Goal: Check status: Check status

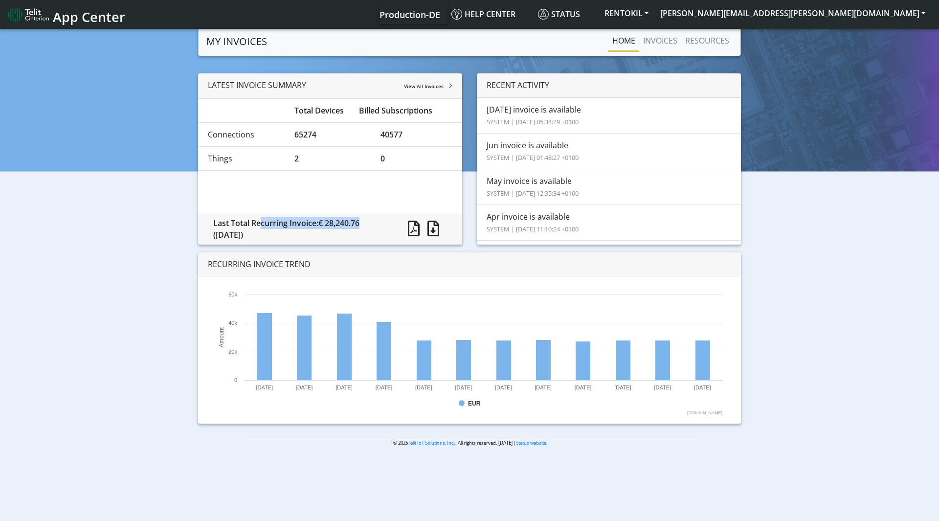
drag, startPoint x: 361, startPoint y: 225, endPoint x: 255, endPoint y: 224, distance: 105.7
click at [255, 224] on div "Last Total Recurring Invoice: € 28,240.76 (July 2025)" at bounding box center [299, 228] width 186 height 23
drag, startPoint x: 240, startPoint y: 227, endPoint x: 315, endPoint y: 226, distance: 74.9
click at [315, 226] on div "Last Total Recurring Invoice: € 28,240.76 (July 2025)" at bounding box center [299, 228] width 186 height 23
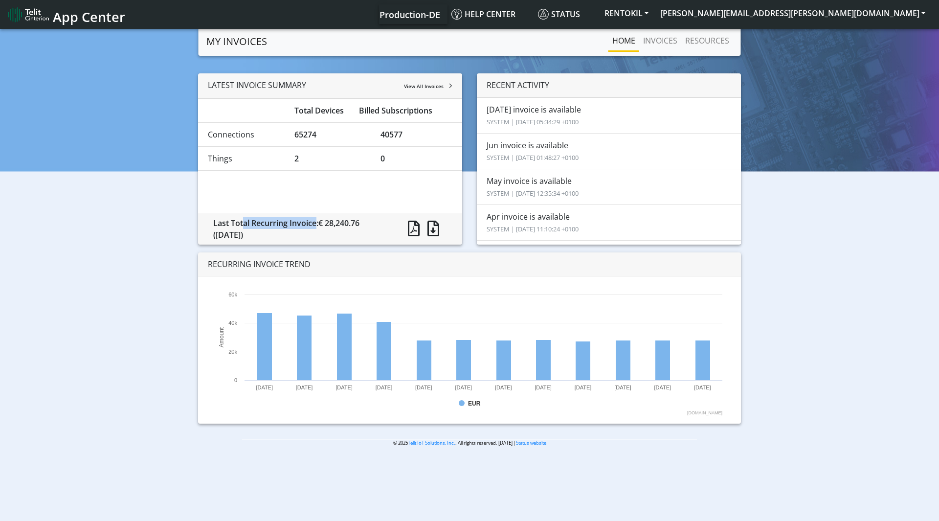
click at [315, 226] on div "Last Total Recurring Invoice: € 28,240.76 (July 2025)" at bounding box center [299, 228] width 186 height 23
click at [497, 113] on li "Jul invoice is available SYSTEM | 2025-08-09 05:34:29 +0100" at bounding box center [609, 115] width 264 height 36
drag, startPoint x: 483, startPoint y: 106, endPoint x: 546, endPoint y: 106, distance: 63.6
click at [546, 106] on li "Jul invoice is available SYSTEM | 2025-08-09 05:34:29 +0100" at bounding box center [609, 115] width 264 height 36
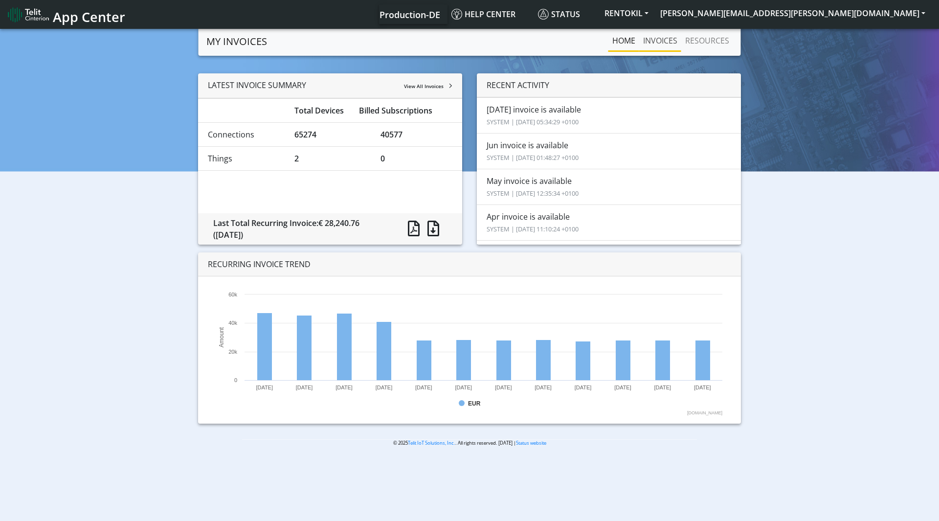
click at [670, 39] on link "INVOICES" at bounding box center [660, 41] width 42 height 20
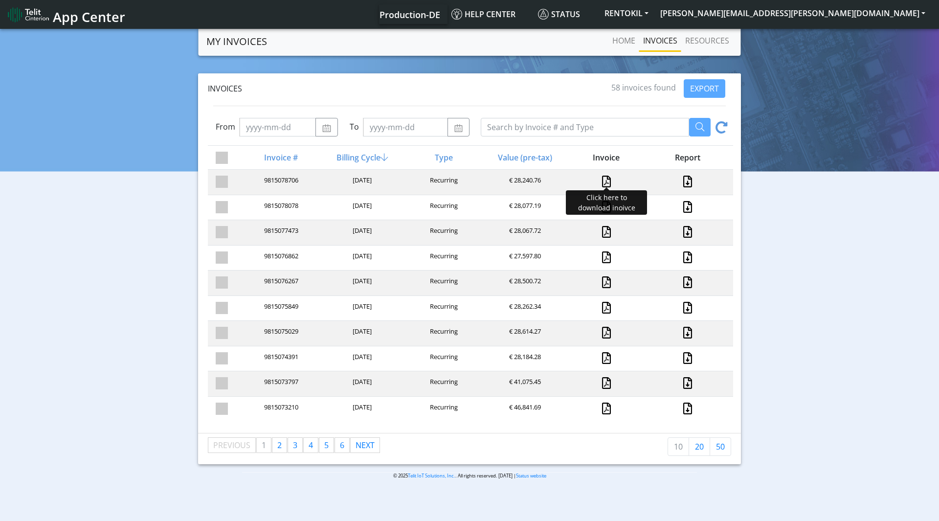
click at [603, 180] on link at bounding box center [606, 182] width 9 height 12
click at [686, 180] on link at bounding box center [687, 182] width 13 height 12
click at [655, 9] on button "RENTOKIL" at bounding box center [627, 13] width 56 height 18
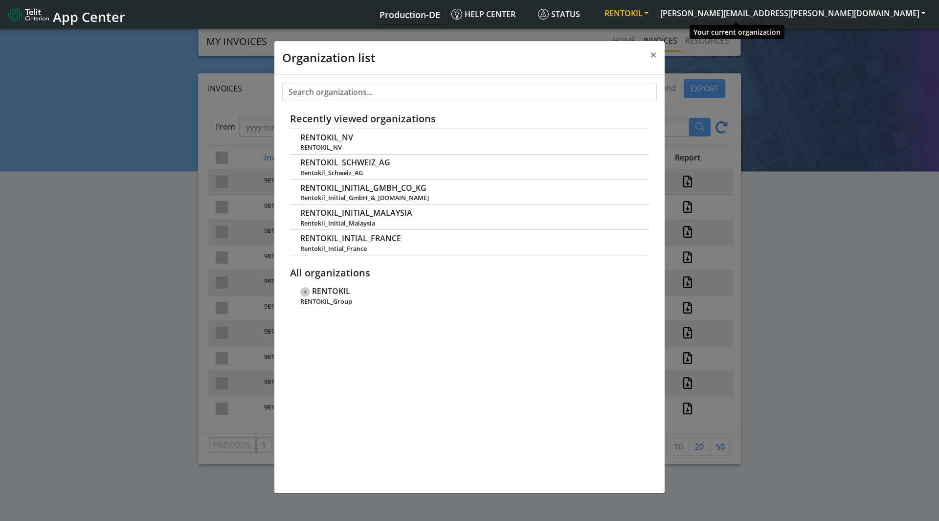
scroll to position [3, 0]
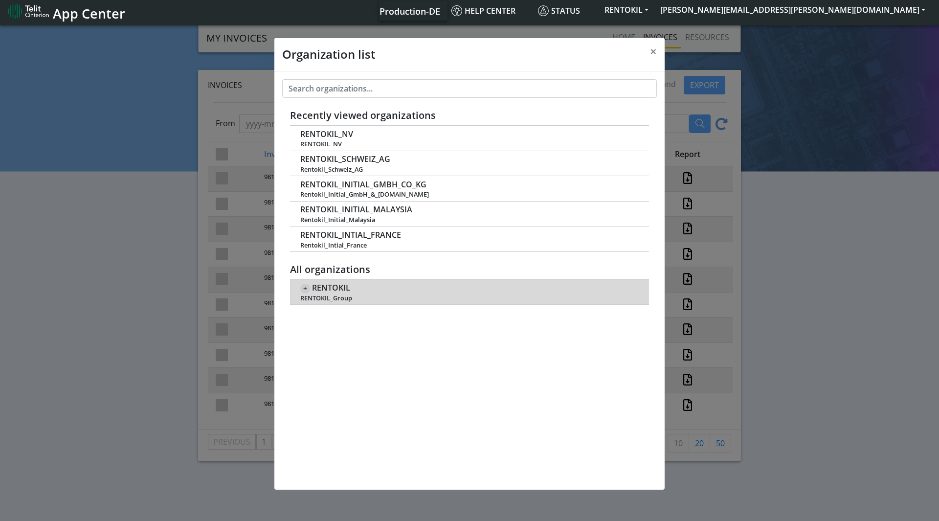
click at [303, 295] on span "RENTOKIL_Group" at bounding box center [469, 298] width 339 height 7
click at [303, 290] on span "+" at bounding box center [305, 289] width 10 height 10
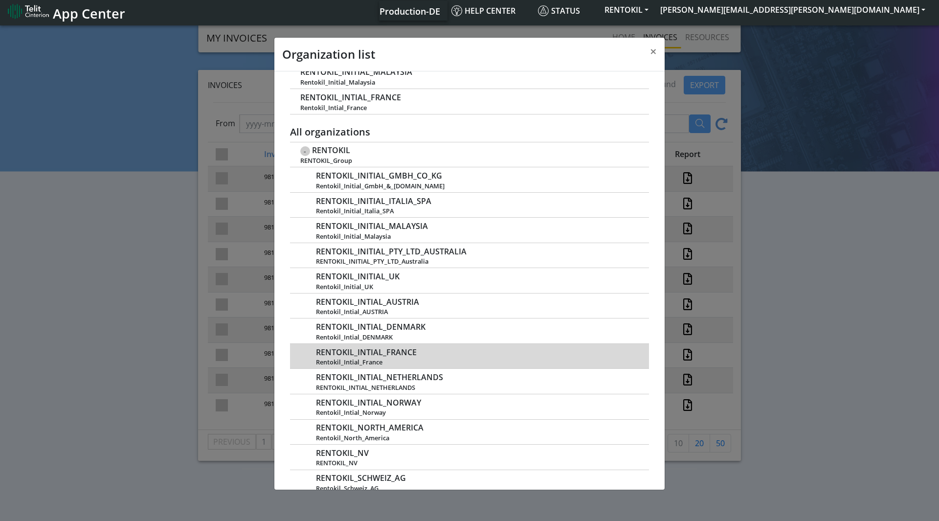
scroll to position [159, 0]
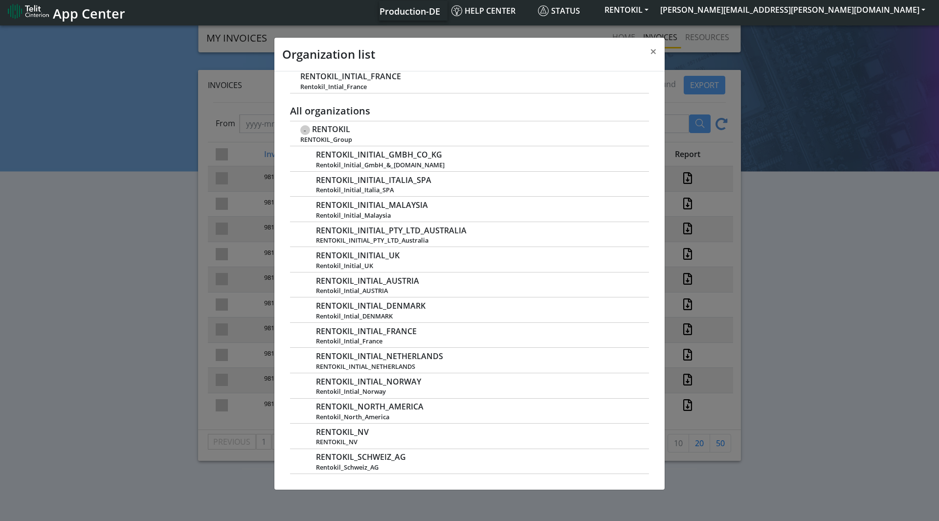
click at [156, 197] on div "Organization list × Recently viewed organizations RENTOKIL_NV RENTOKIL_NV RENTO…" at bounding box center [469, 272] width 939 height 498
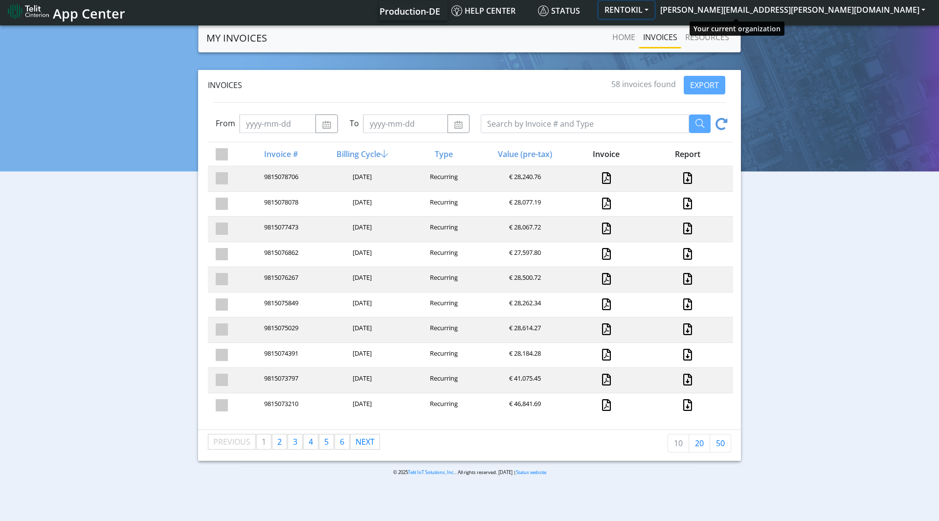
click at [655, 5] on button "RENTOKIL" at bounding box center [627, 10] width 56 height 18
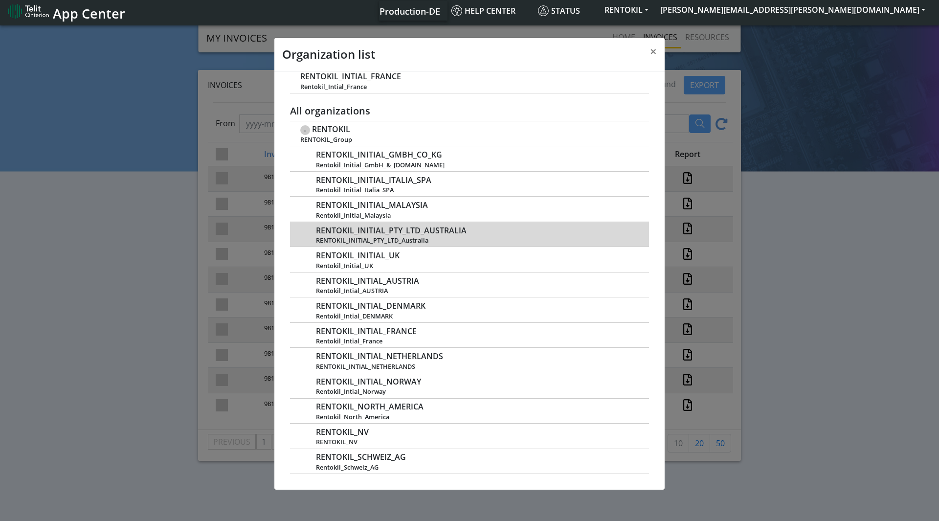
click at [422, 232] on span "RENTOKIL_INITIAL_PTY_LTD_AUSTRALIA" at bounding box center [391, 230] width 151 height 9
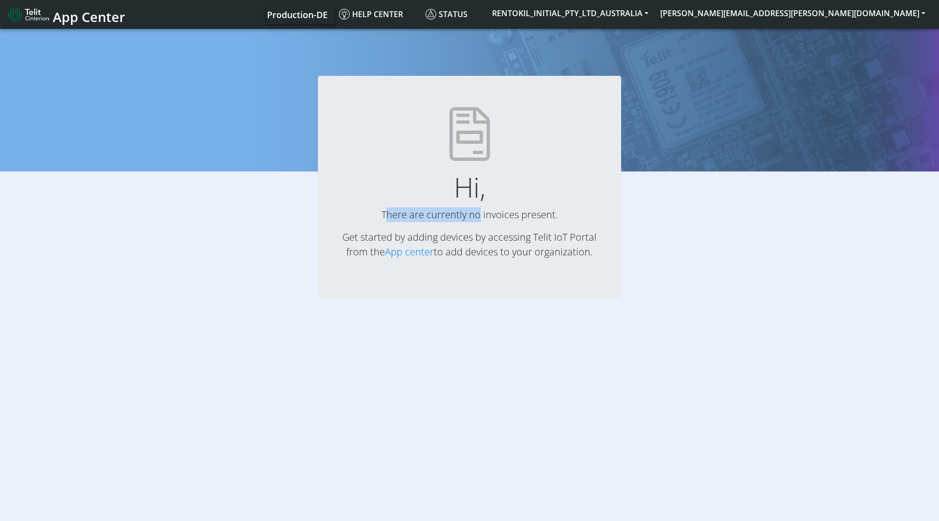
drag, startPoint x: 375, startPoint y: 214, endPoint x: 474, endPoint y: 217, distance: 98.4
click at [474, 217] on p "There are currently no invoices present." at bounding box center [470, 214] width 272 height 15
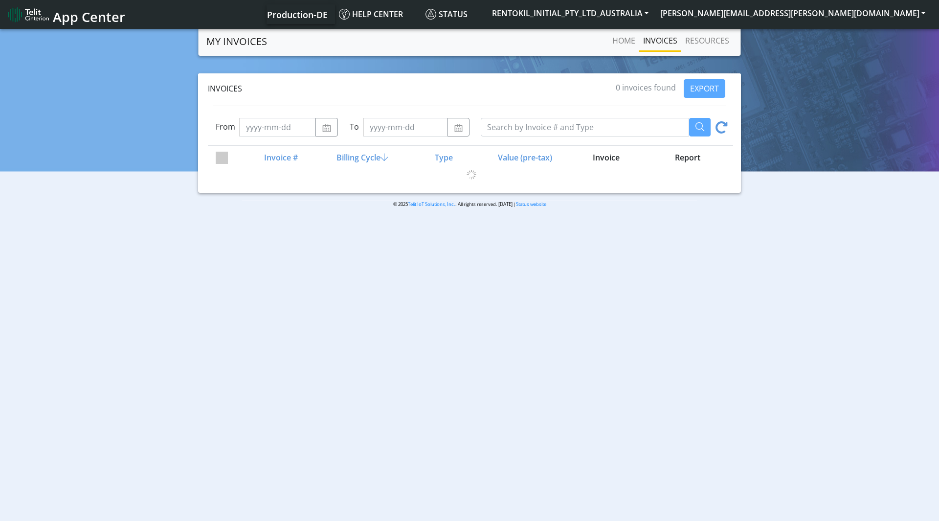
scroll to position [3, 0]
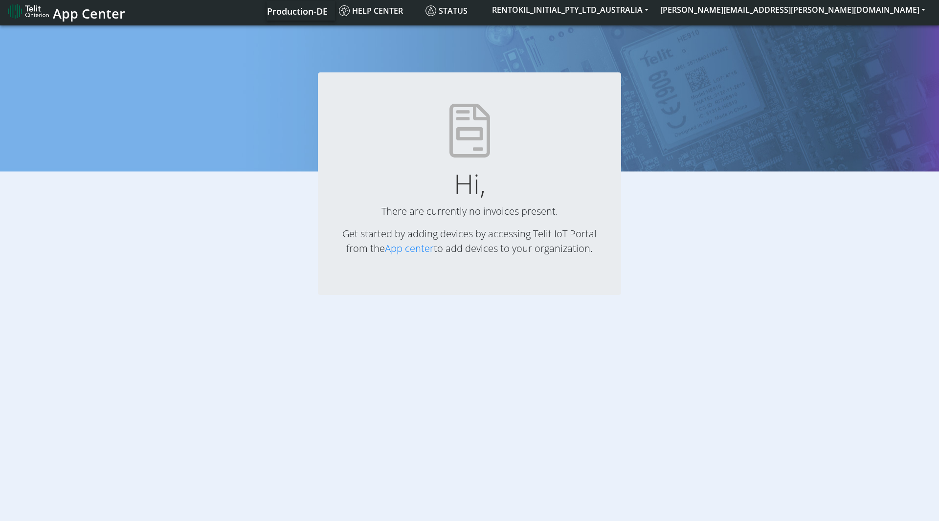
click at [65, 10] on span "App Center" at bounding box center [89, 13] width 72 height 18
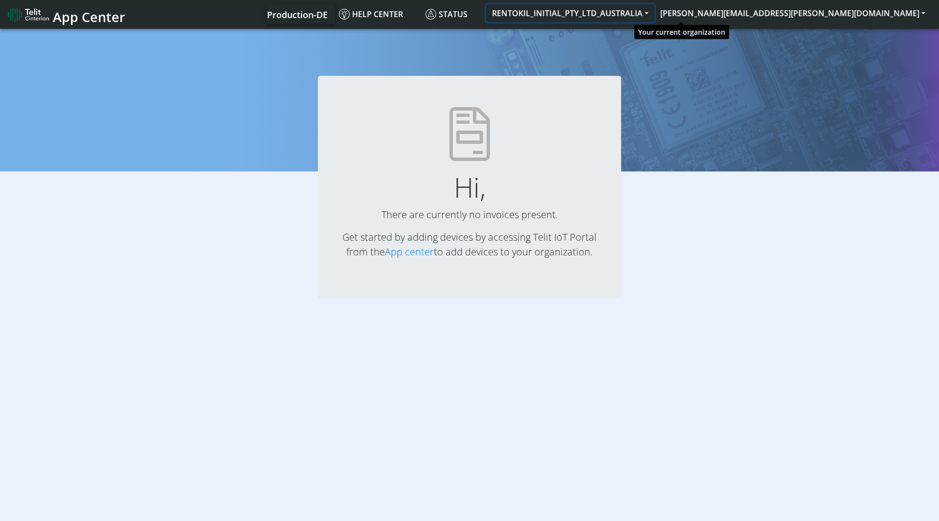
click at [655, 8] on button "RENTOKIL_INITIAL_PTY_LTD_AUSTRALIA" at bounding box center [570, 13] width 168 height 18
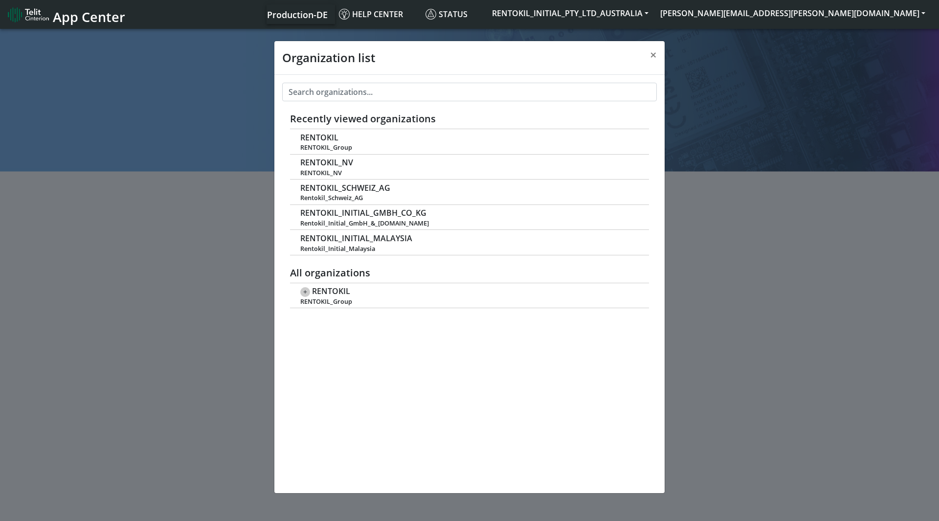
scroll to position [3, 0]
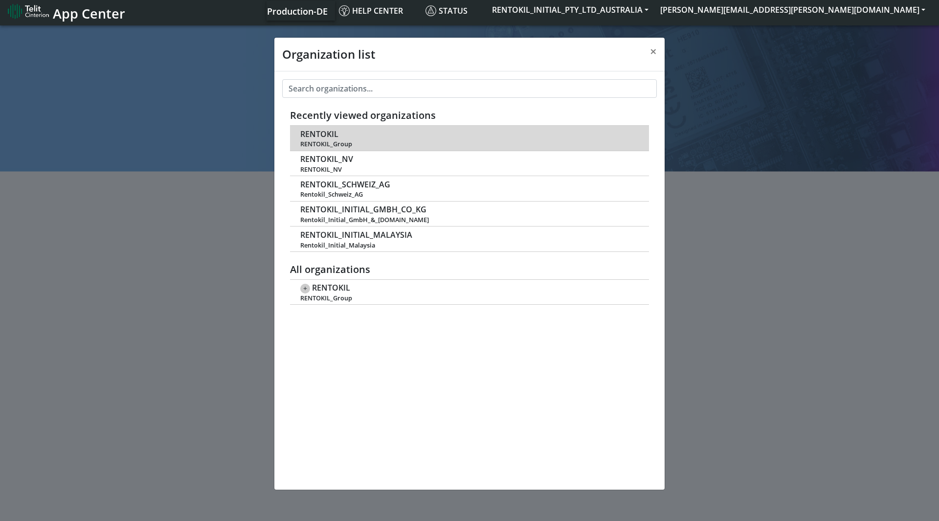
click at [337, 138] on span "RENTOKIL" at bounding box center [319, 134] width 38 height 9
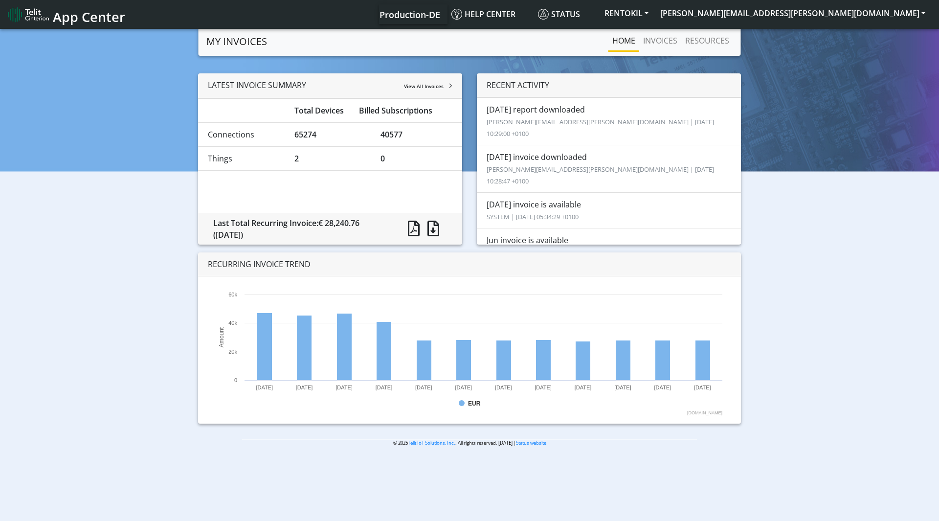
drag, startPoint x: 409, startPoint y: 136, endPoint x: 296, endPoint y: 135, distance: 113.5
click at [296, 135] on div "Connections 65274 40577" at bounding box center [330, 135] width 259 height 12
click at [296, 135] on div "65274" at bounding box center [330, 135] width 87 height 12
click at [392, 132] on div "40577" at bounding box center [416, 135] width 87 height 12
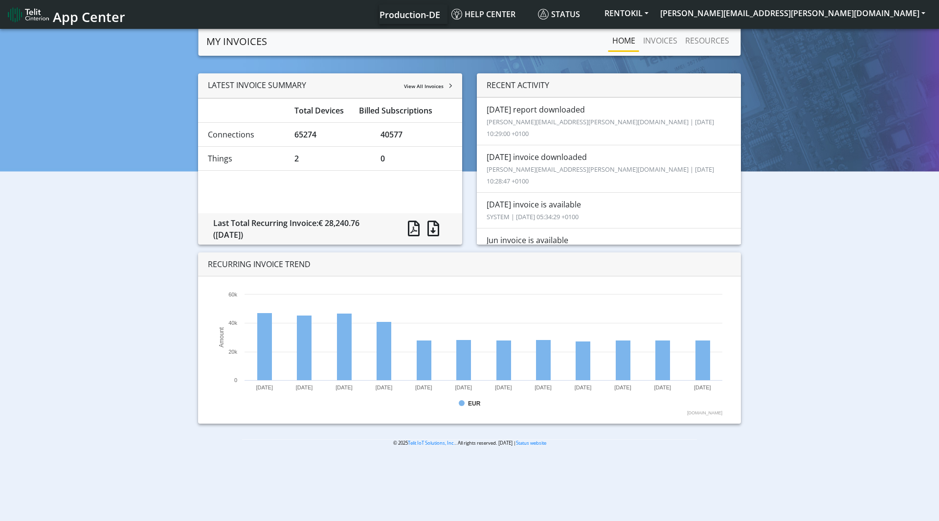
click at [338, 139] on div "65274" at bounding box center [330, 135] width 87 height 12
click at [433, 84] on span "View All Invoices" at bounding box center [424, 86] width 40 height 7
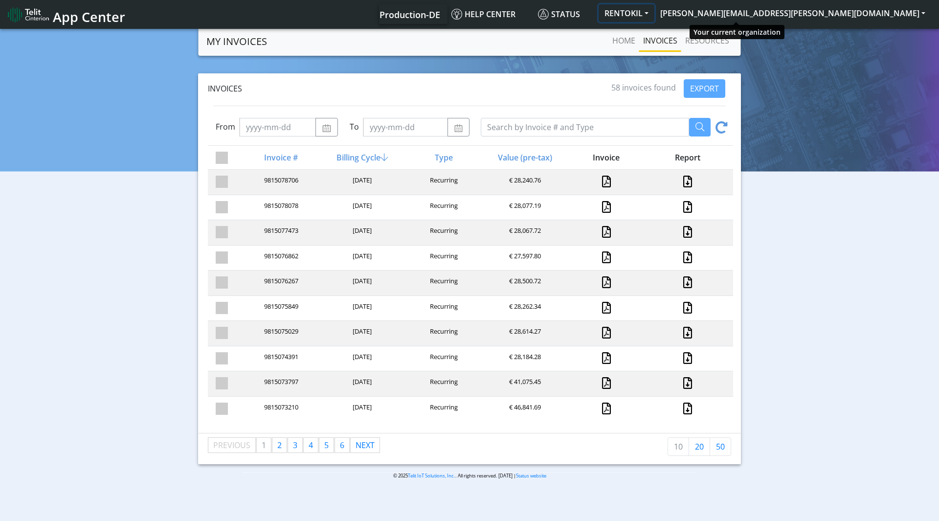
click at [655, 11] on button "RENTOKIL" at bounding box center [627, 13] width 56 height 18
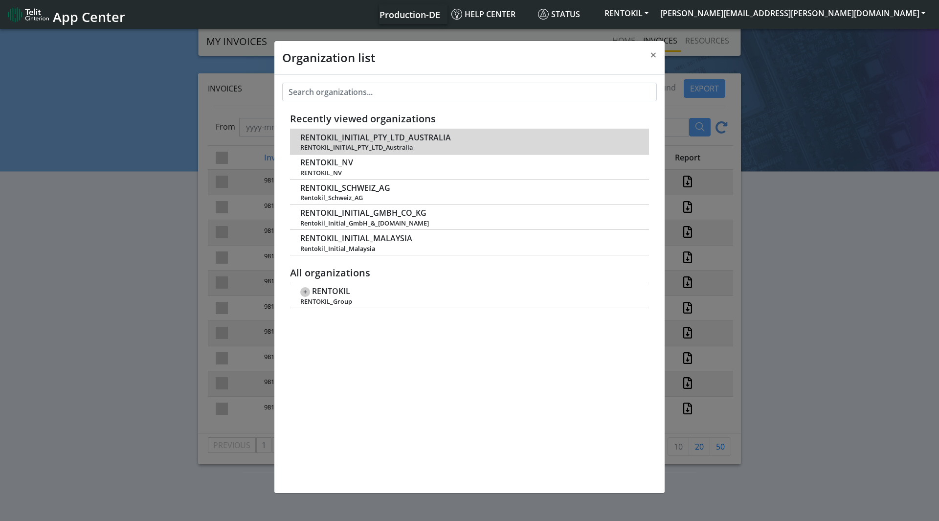
scroll to position [3, 0]
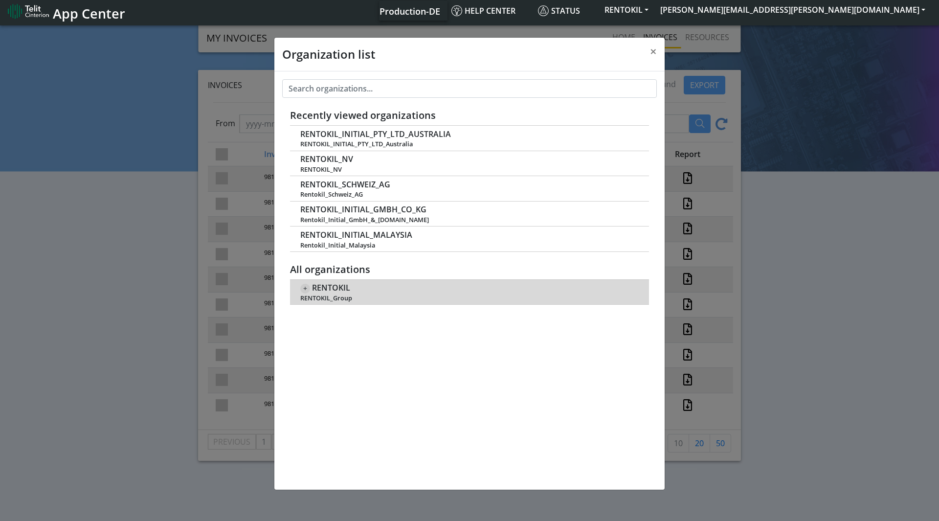
click at [305, 284] on span "+" at bounding box center [305, 289] width 10 height 10
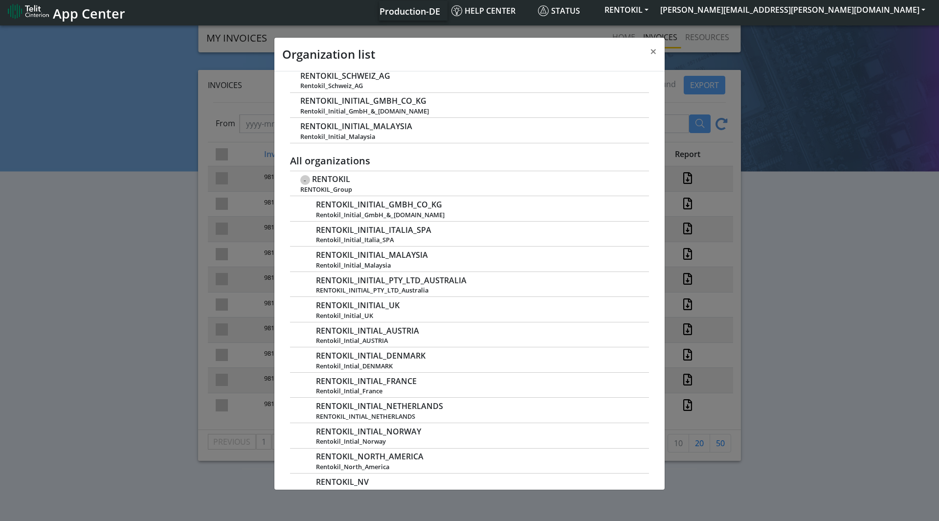
scroll to position [0, 0]
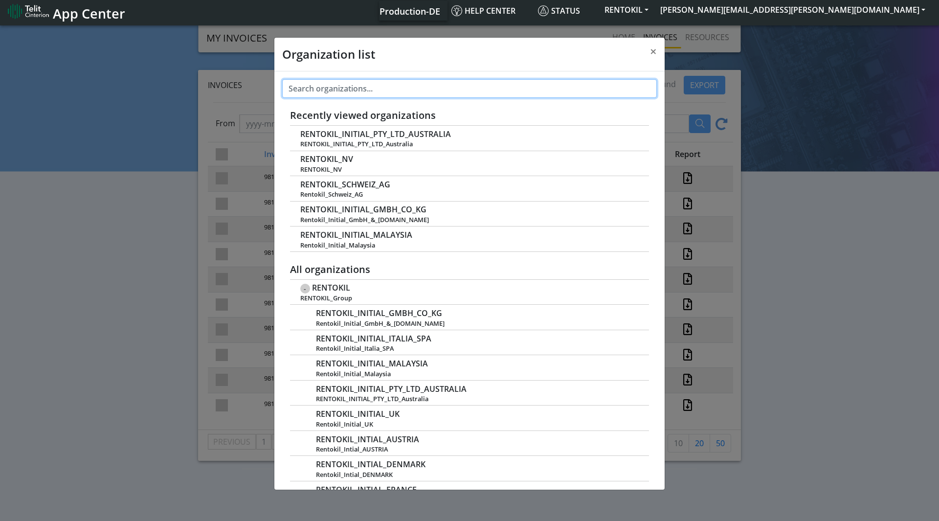
click at [363, 82] on input "text" at bounding box center [469, 88] width 375 height 19
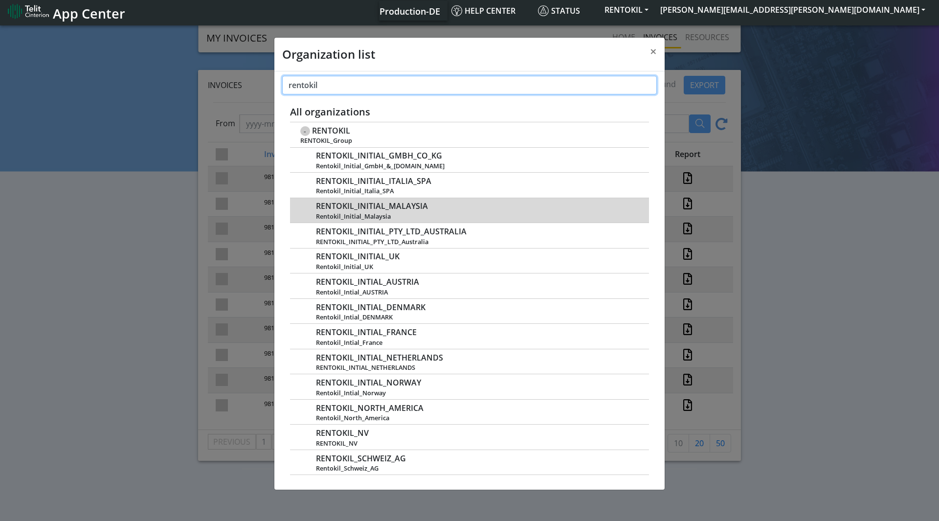
scroll to position [4, 0]
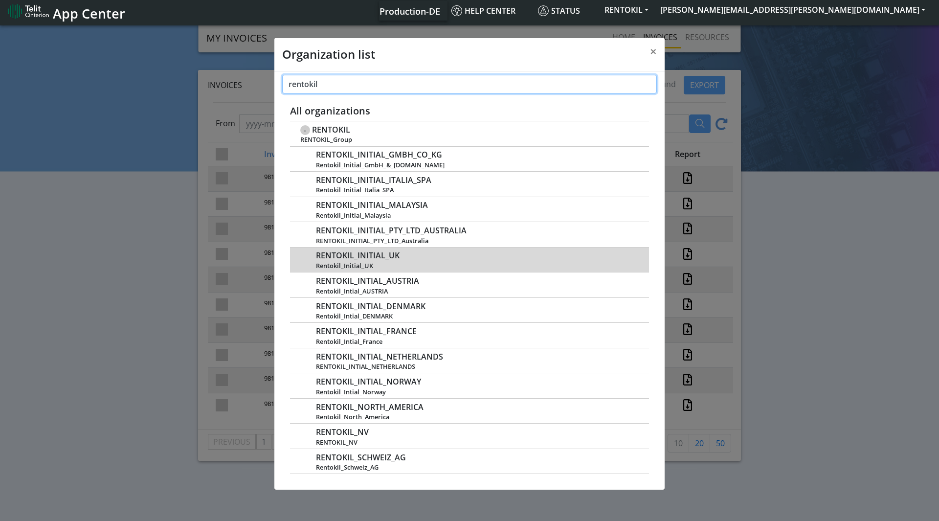
type input "rentokil"
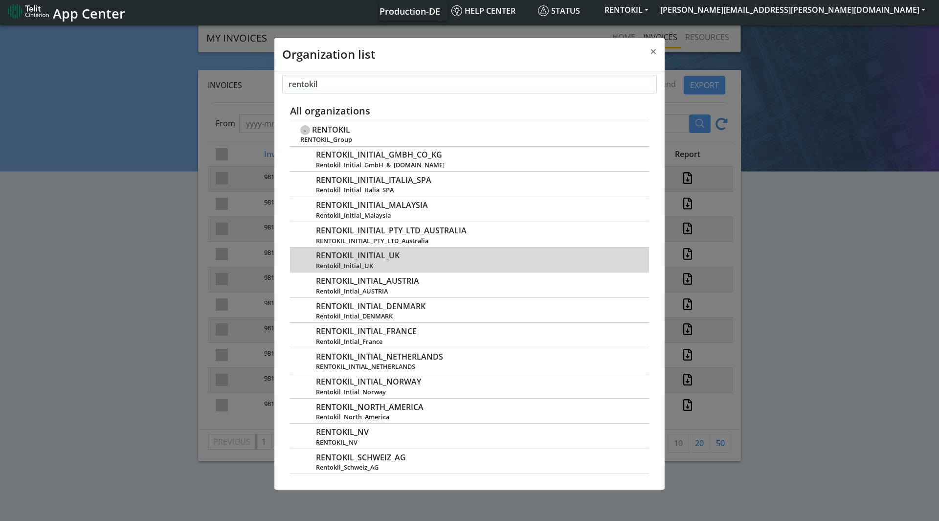
click at [377, 256] on span "RENTOKIL_INITIAL_UK" at bounding box center [358, 255] width 84 height 9
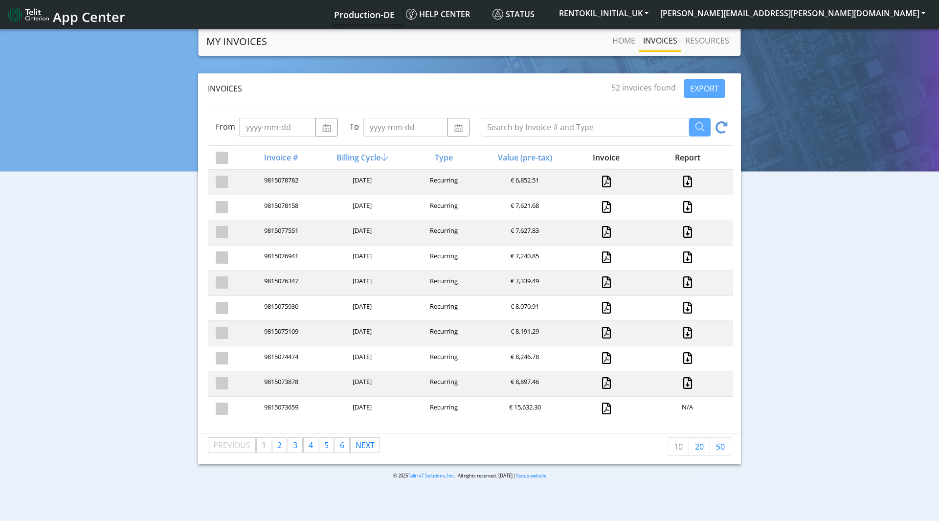
drag, startPoint x: 530, startPoint y: 180, endPoint x: 503, endPoint y: 179, distance: 26.9
click at [503, 179] on div "€ 6,852.51" at bounding box center [523, 182] width 81 height 13
click at [629, 42] on link "Home" at bounding box center [624, 41] width 31 height 20
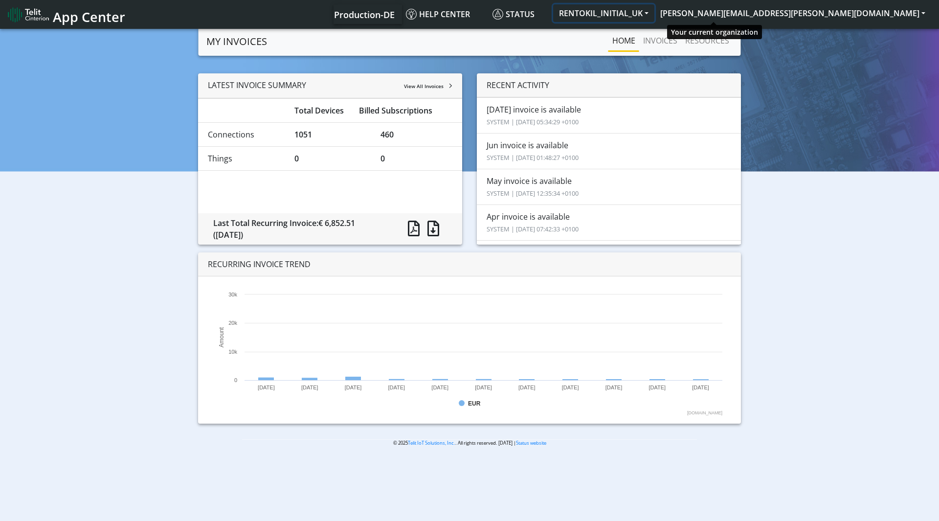
click at [655, 17] on button "RENTOKIL_INITIAL_UK" at bounding box center [603, 13] width 101 height 18
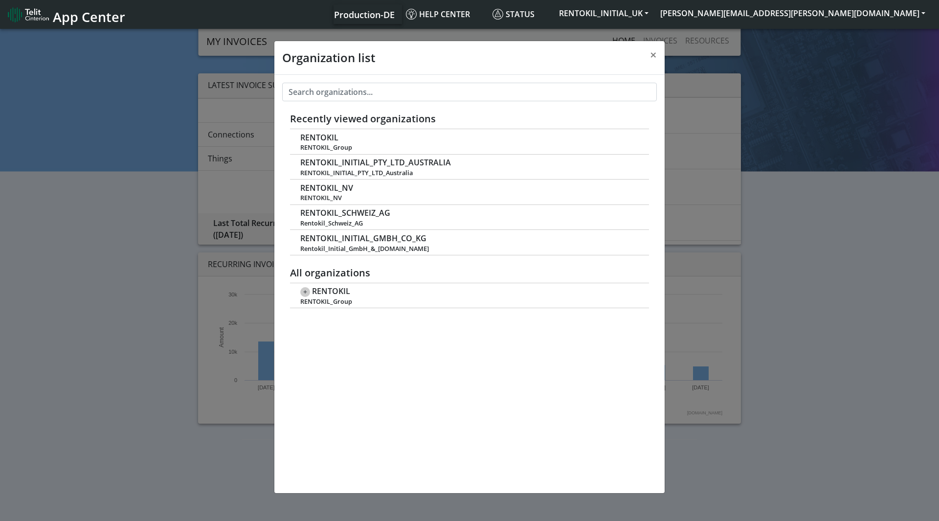
scroll to position [3, 0]
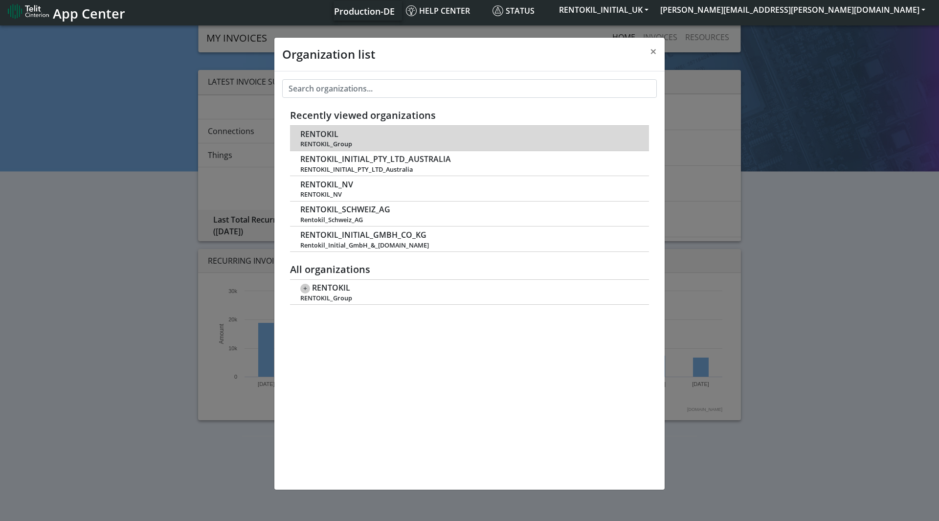
click at [400, 136] on td "RENTOKIL RENTOKIL_Group" at bounding box center [469, 138] width 359 height 25
click at [318, 140] on span "RENTOKIL_Group" at bounding box center [469, 143] width 339 height 7
click at [315, 133] on span "RENTOKIL" at bounding box center [319, 134] width 38 height 9
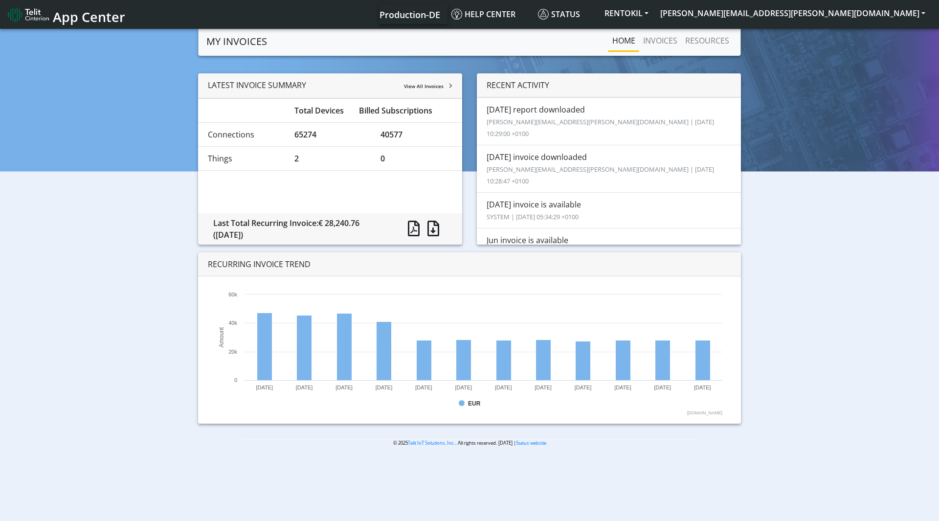
drag, startPoint x: 410, startPoint y: 132, endPoint x: 360, endPoint y: 131, distance: 50.9
click at [360, 131] on div "Connections 65274 40577" at bounding box center [330, 135] width 259 height 12
click at [360, 131] on div "65274" at bounding box center [330, 135] width 87 height 12
click at [672, 38] on link "INVOICES" at bounding box center [660, 41] width 42 height 20
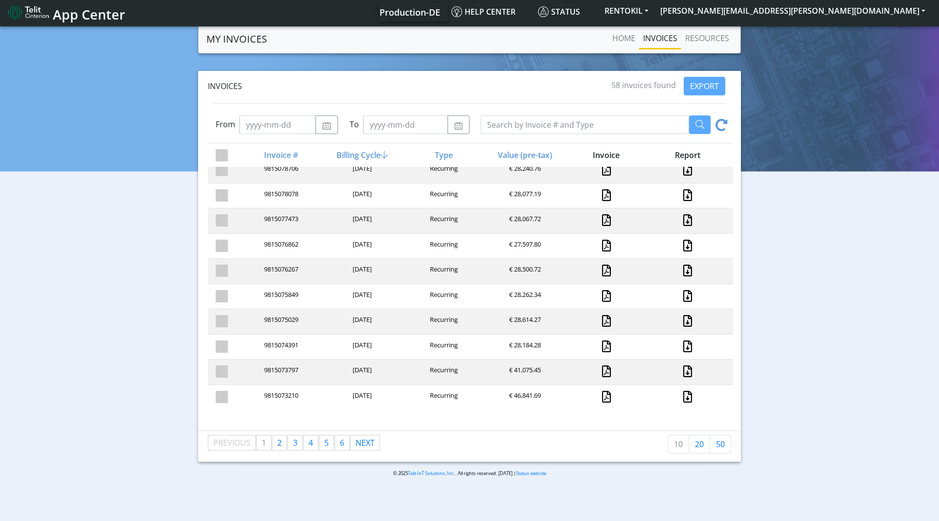
scroll to position [3, 0]
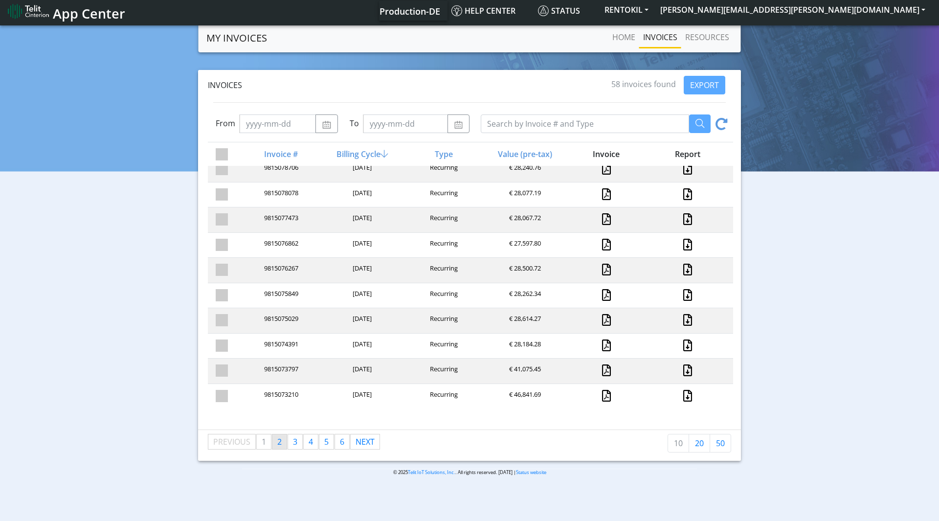
click at [280, 443] on span "2" at bounding box center [279, 441] width 4 height 11
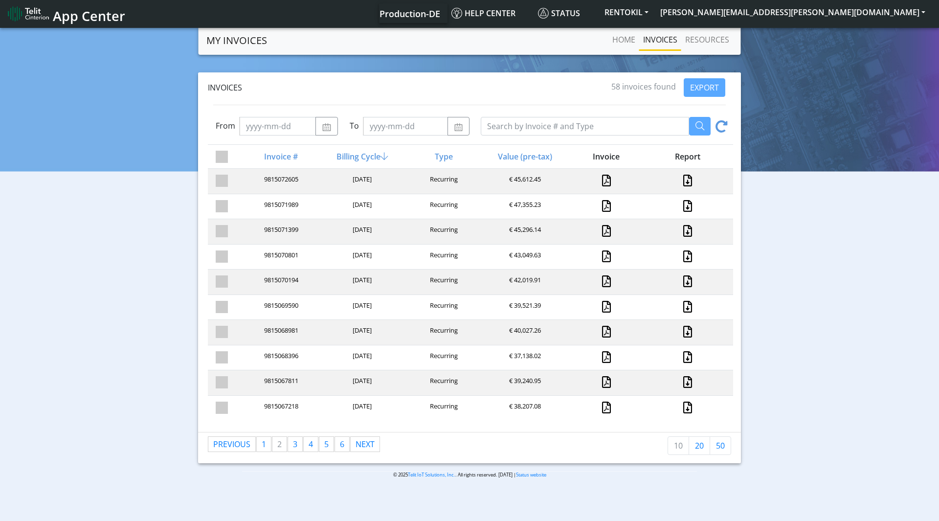
scroll to position [0, 0]
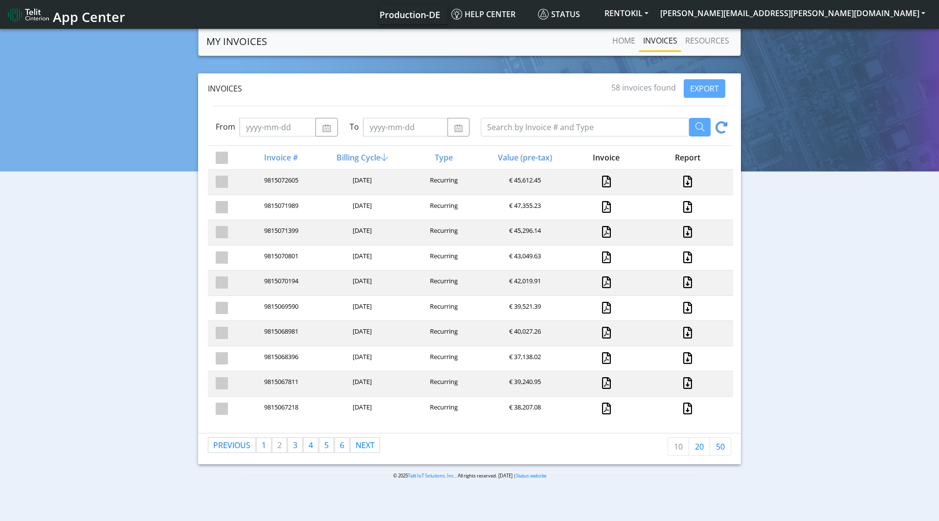
drag, startPoint x: 383, startPoint y: 383, endPoint x: 337, endPoint y: 384, distance: 45.5
click at [337, 384] on div "2024-01-31" at bounding box center [361, 383] width 81 height 13
drag, startPoint x: 363, startPoint y: 384, endPoint x: 388, endPoint y: 383, distance: 24.5
click at [388, 383] on div "2024-01-31" at bounding box center [361, 383] width 81 height 13
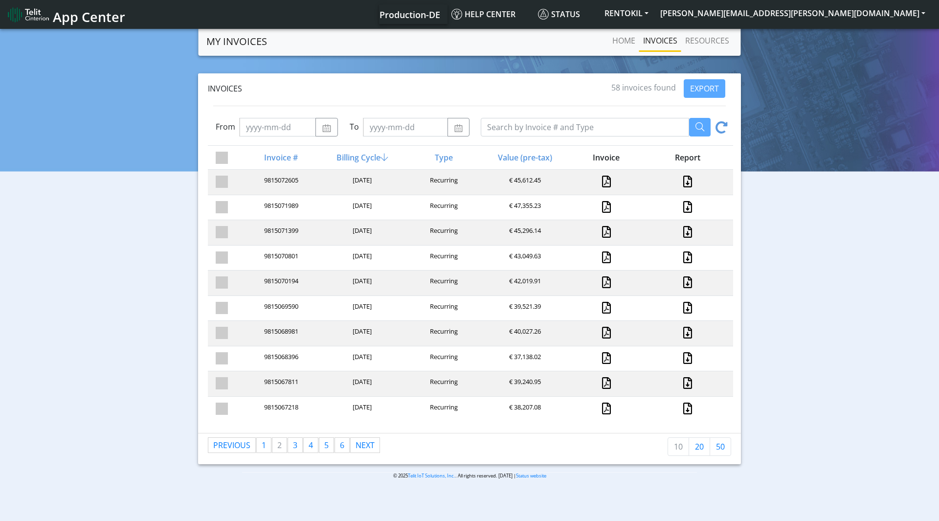
click at [388, 383] on div "2024-01-31" at bounding box center [361, 383] width 81 height 13
click at [607, 386] on link at bounding box center [606, 383] width 9 height 12
click at [655, 16] on button "RENTOKIL" at bounding box center [627, 13] width 56 height 18
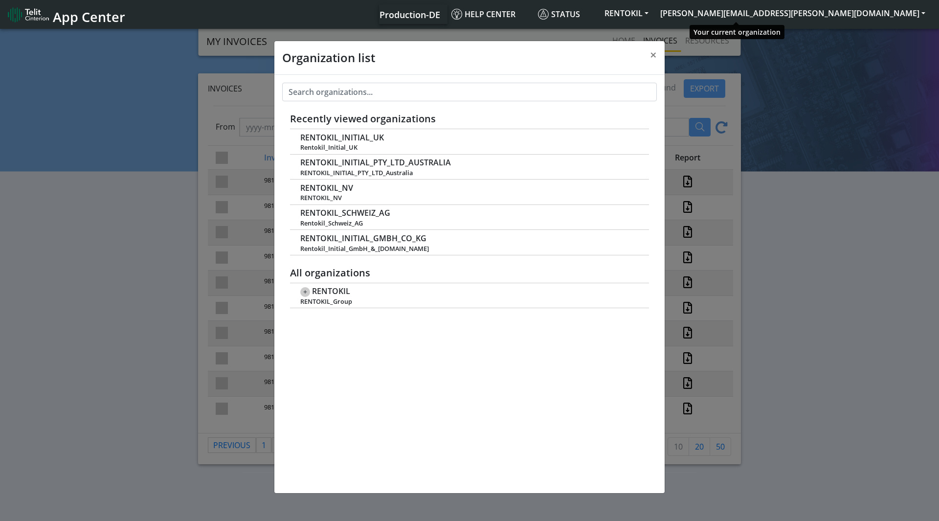
scroll to position [3, 0]
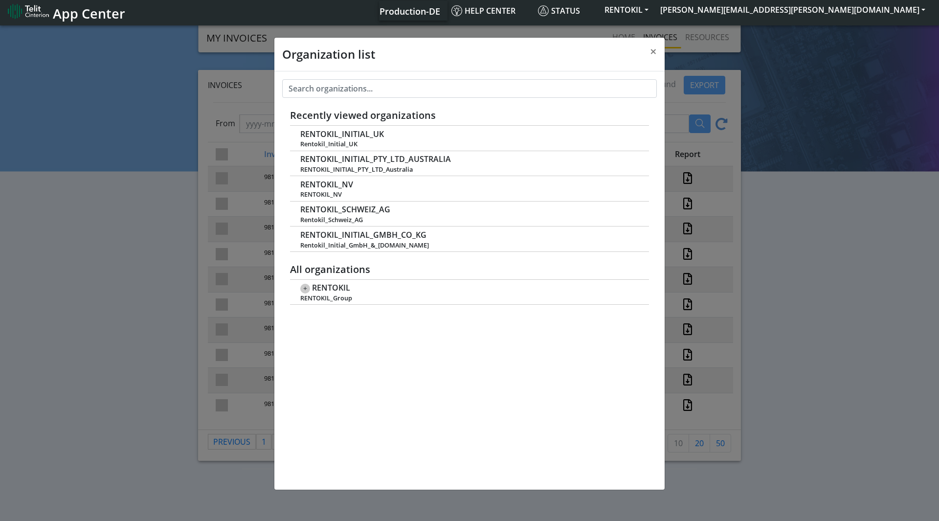
click at [441, 1] on div "Production-DE Help center Status RENTOKIL reuben.hollington@rentokil-initial.co…" at bounding box center [532, 11] width 800 height 20
drag, startPoint x: 252, startPoint y: 32, endPoint x: 260, endPoint y: 40, distance: 10.4
click at [250, 33] on div "Organization list × Recently viewed organizations RENTOKIL_INITIAL_UK Rentokil_…" at bounding box center [469, 272] width 939 height 498
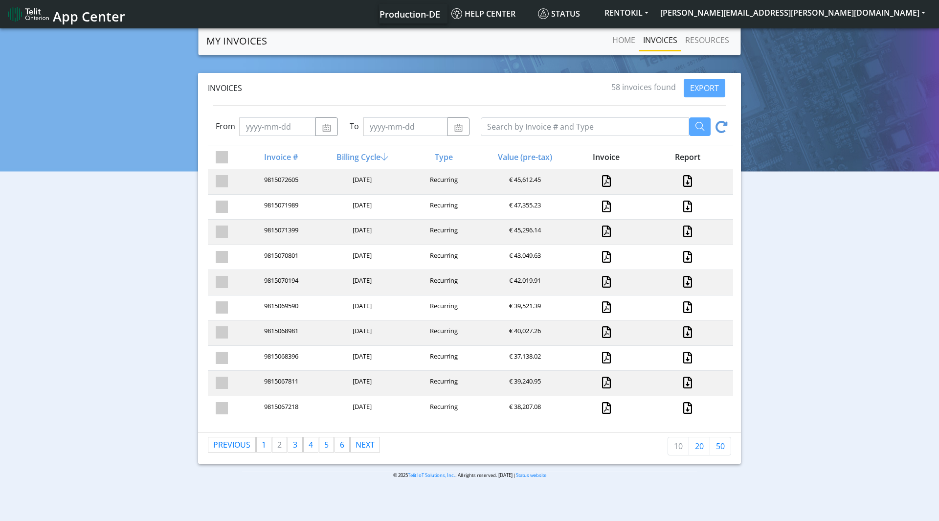
scroll to position [0, 0]
click at [104, 16] on span "App Center" at bounding box center [89, 17] width 72 height 18
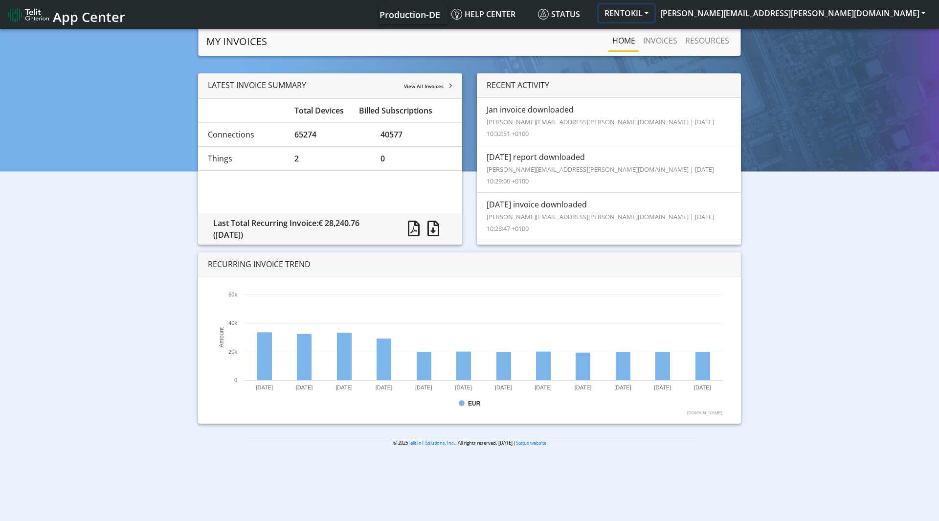
click at [655, 9] on button "RENTOKIL" at bounding box center [627, 13] width 56 height 18
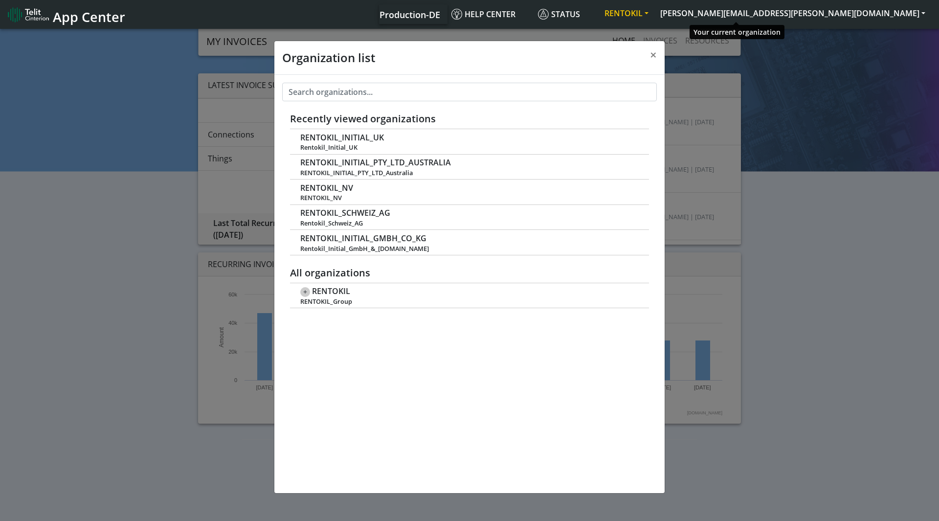
scroll to position [3, 0]
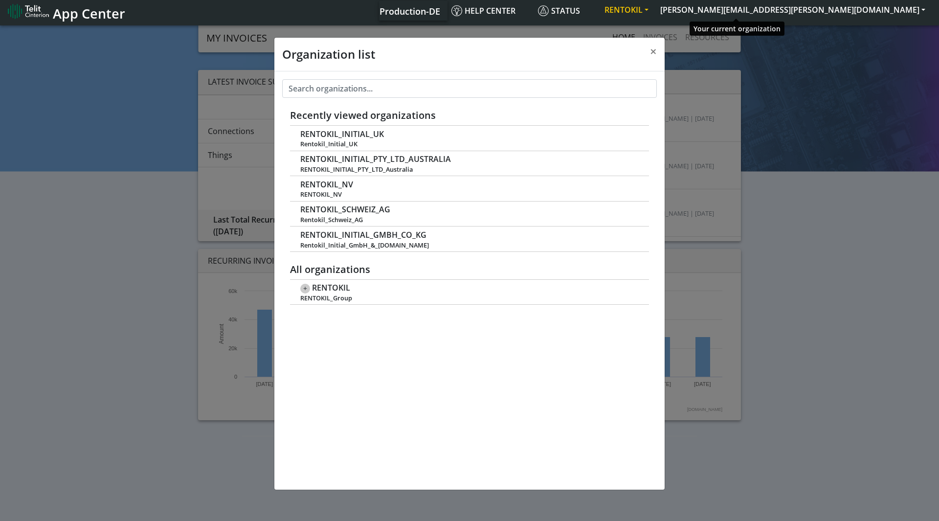
click at [655, 9] on button "RENTOKIL" at bounding box center [627, 10] width 56 height 18
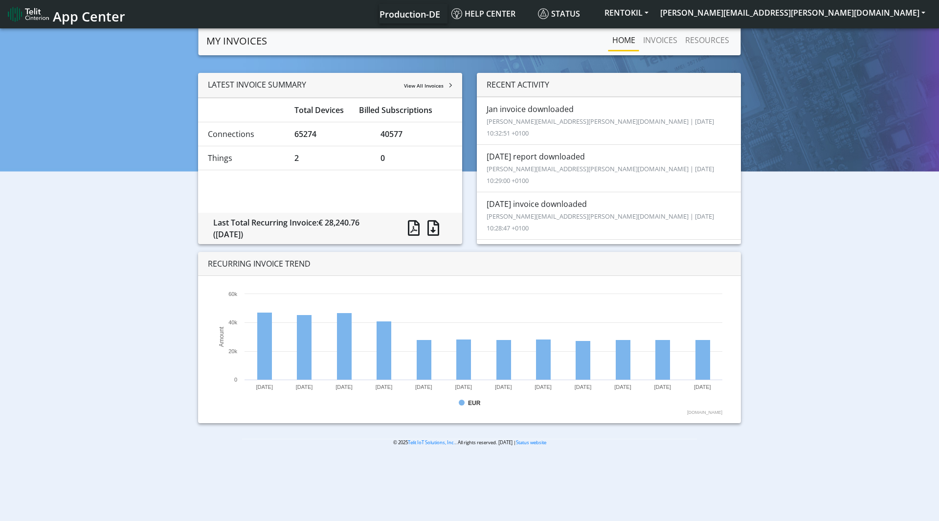
scroll to position [0, 0]
